Goal: Navigation & Orientation: Find specific page/section

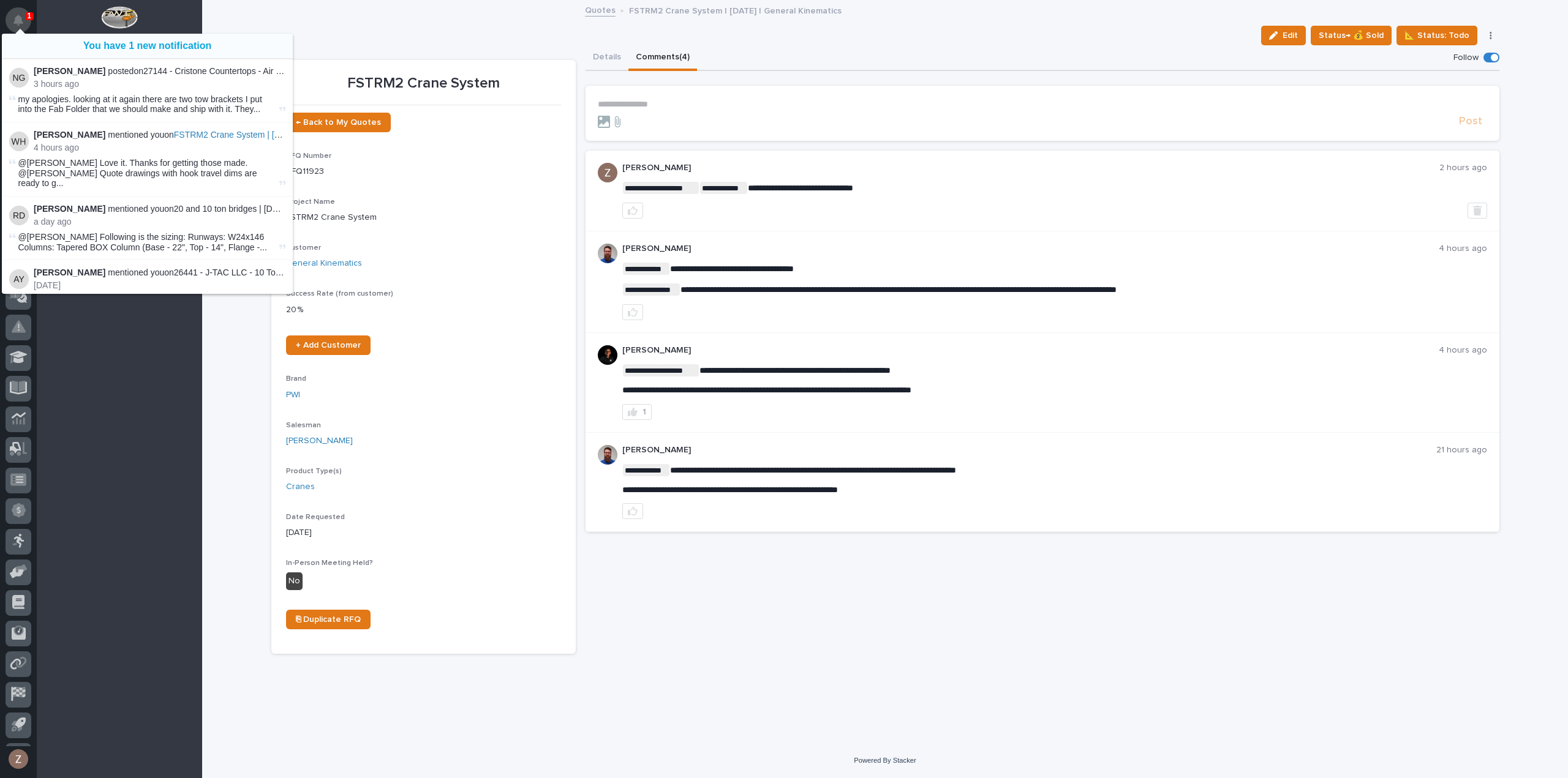
click at [21, 20] on icon "Notifications" at bounding box center [18, 20] width 9 height 11
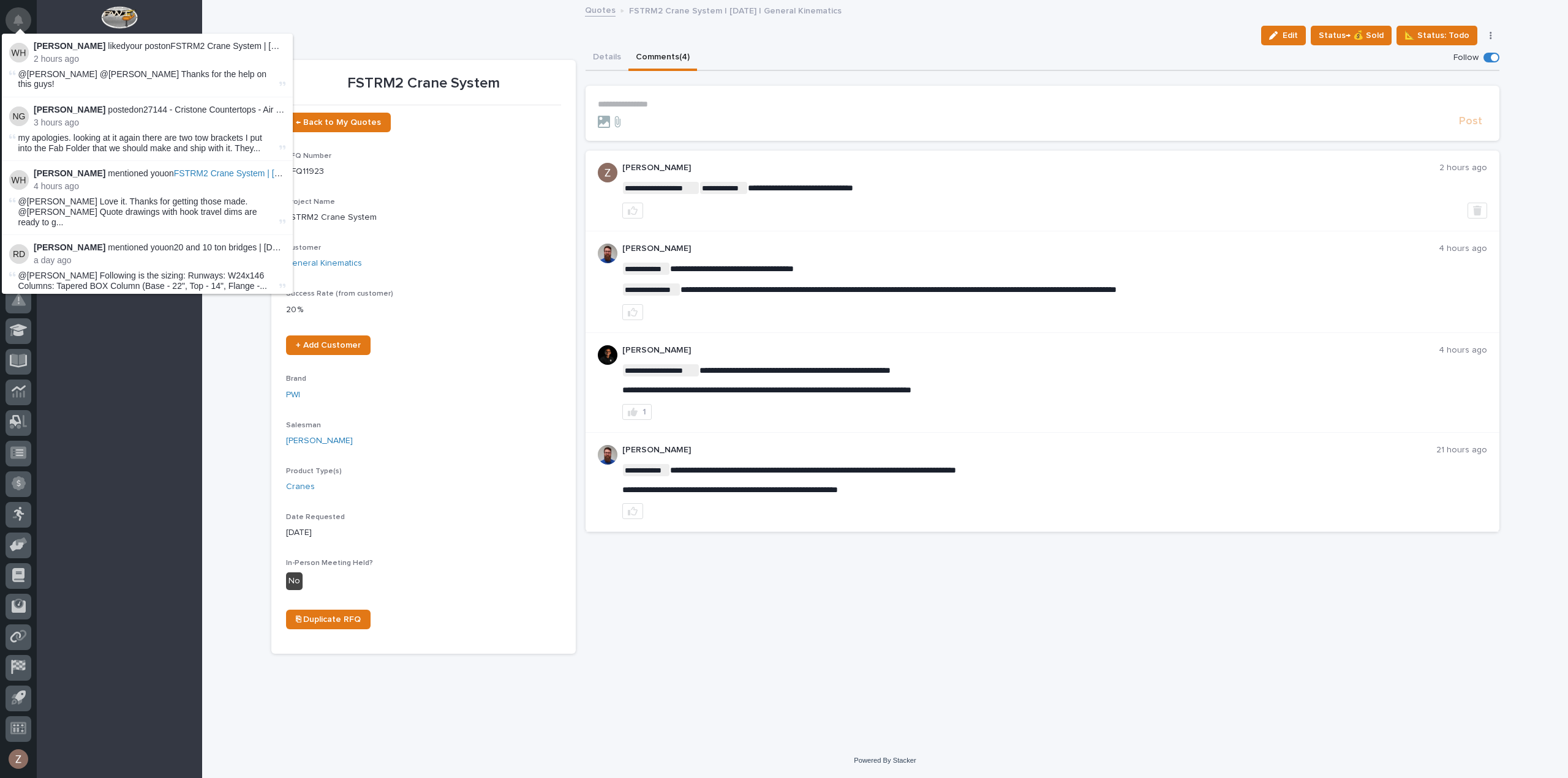
click at [18, 21] on icon "Notifications" at bounding box center [18, 20] width 9 height 11
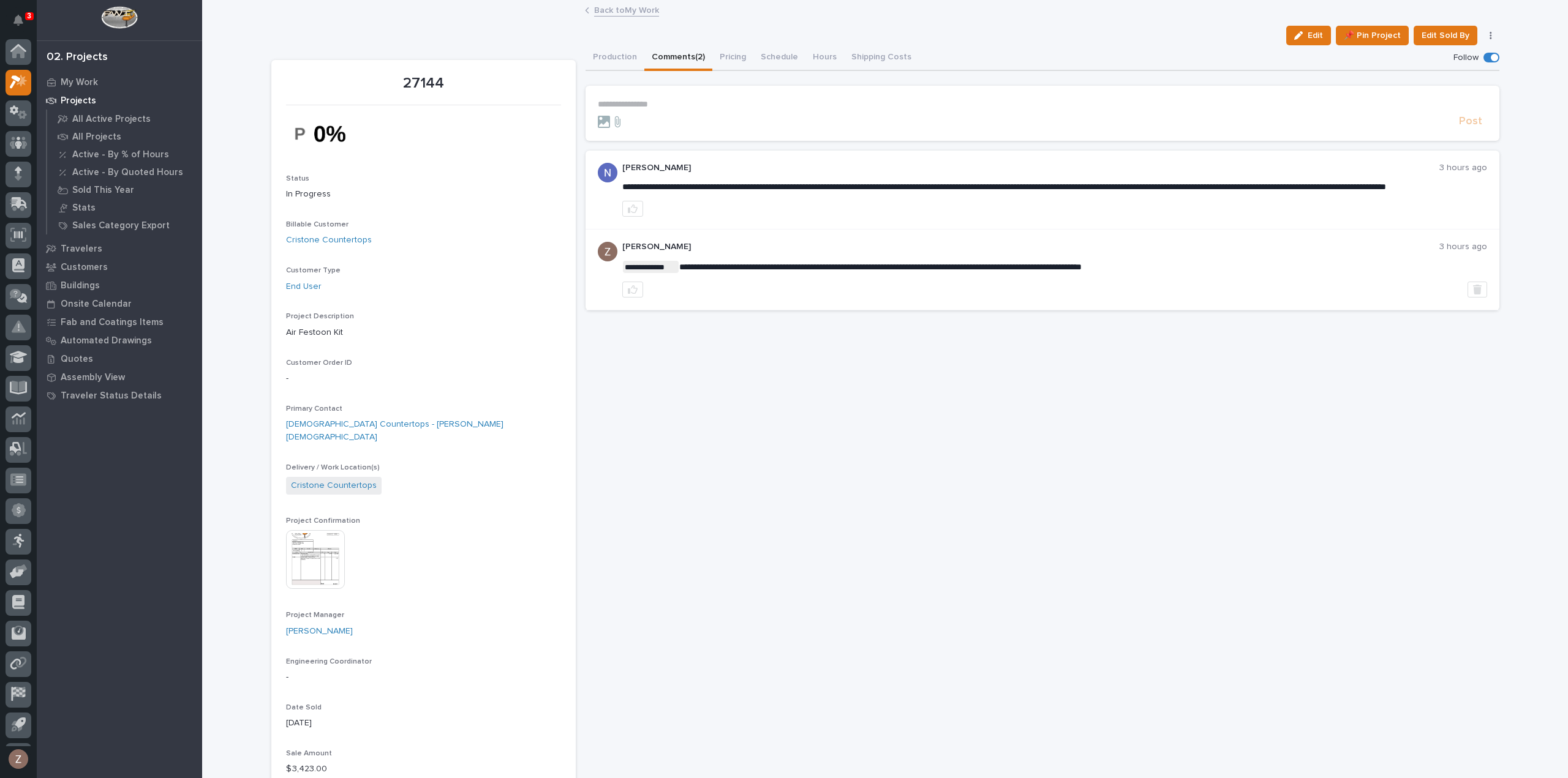
scroll to position [27, 0]
click at [627, 13] on link "Back to My Work" at bounding box center [626, 9] width 65 height 14
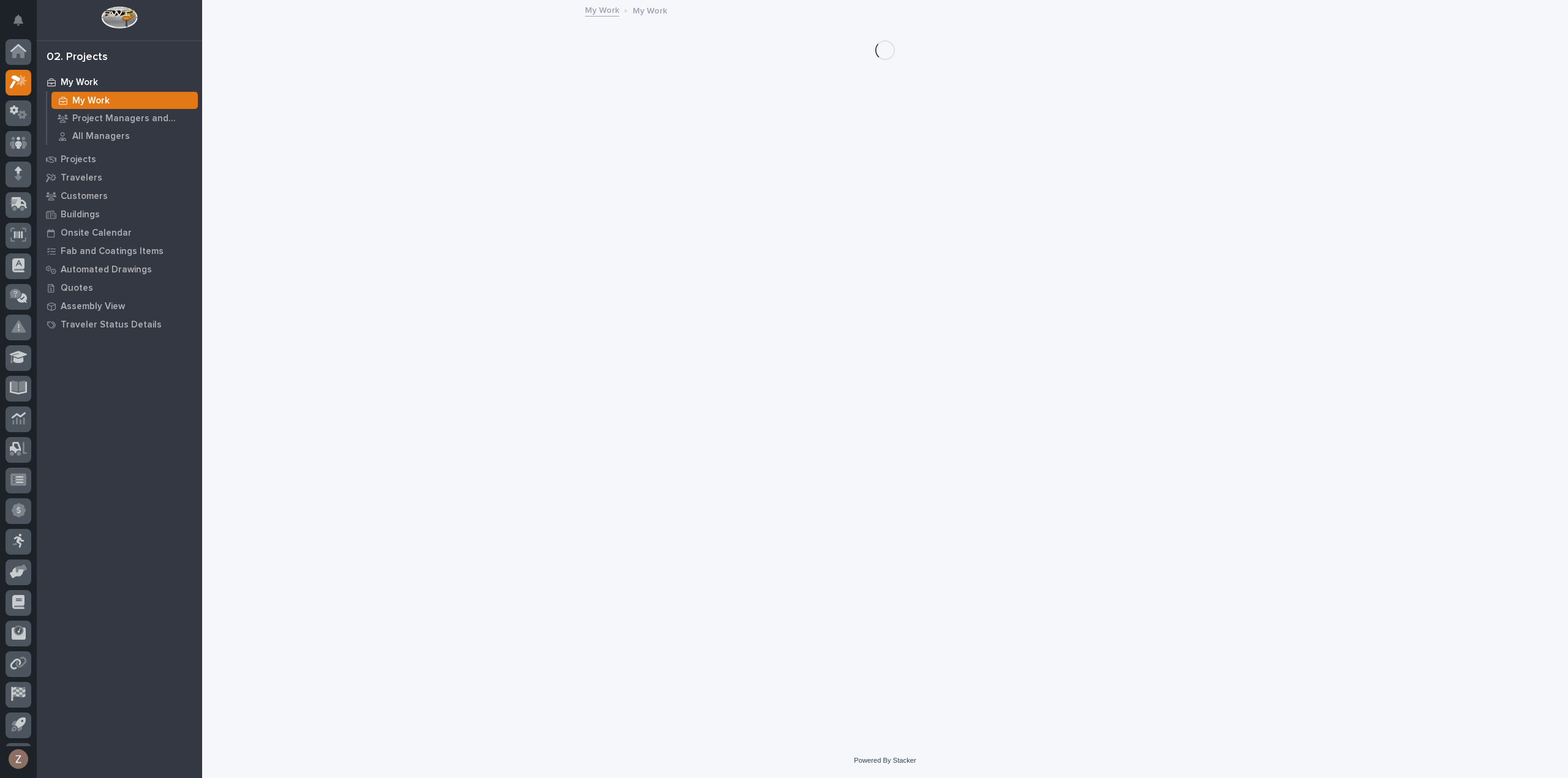
scroll to position [27, 0]
